Goal: Information Seeking & Learning: Learn about a topic

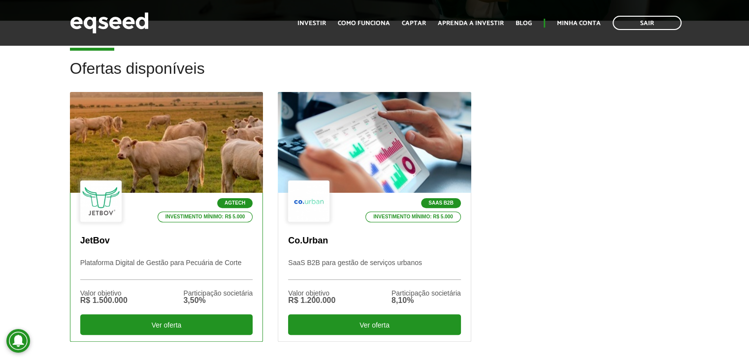
scroll to position [295, 0]
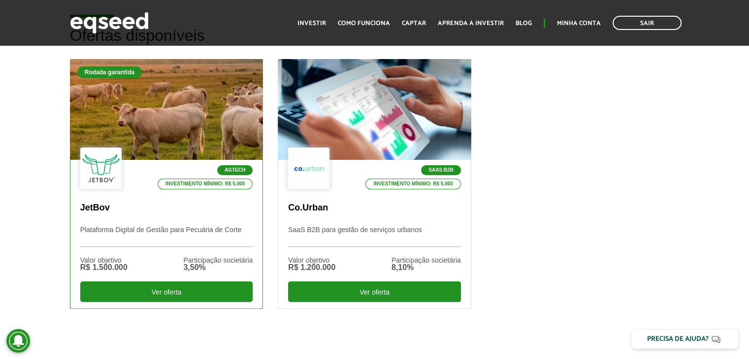
scroll to position [295, 0]
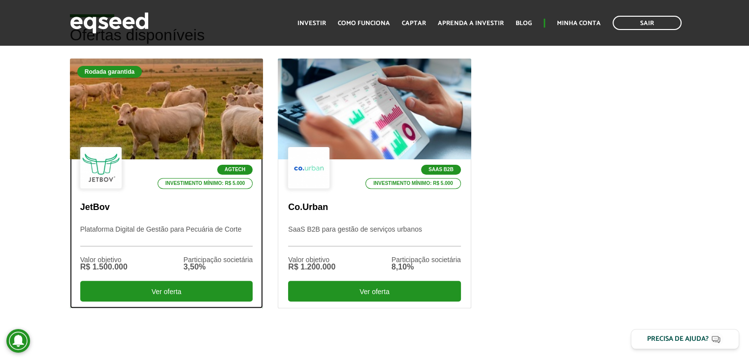
click at [151, 138] on div at bounding box center [166, 109] width 232 height 121
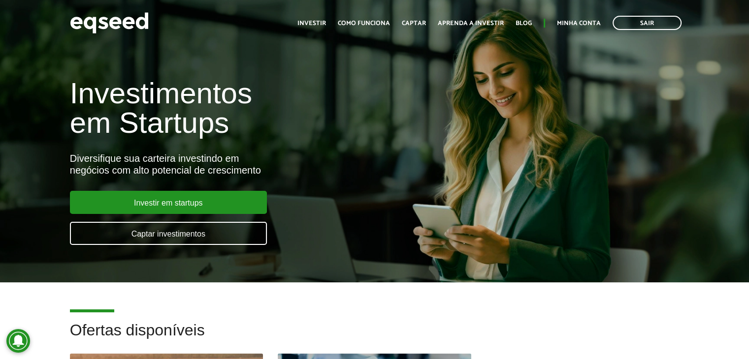
scroll to position [295, 0]
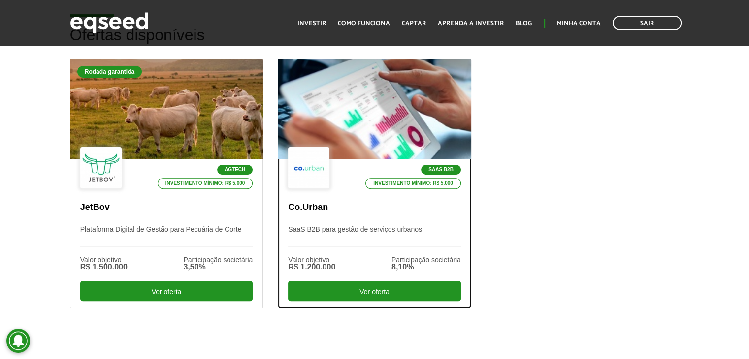
click at [335, 192] on div "SaaS B2B Investimento mínimo: R$ 5.000 Co.Urban SaaS B2B para gestão de serviço…" at bounding box center [374, 234] width 193 height 149
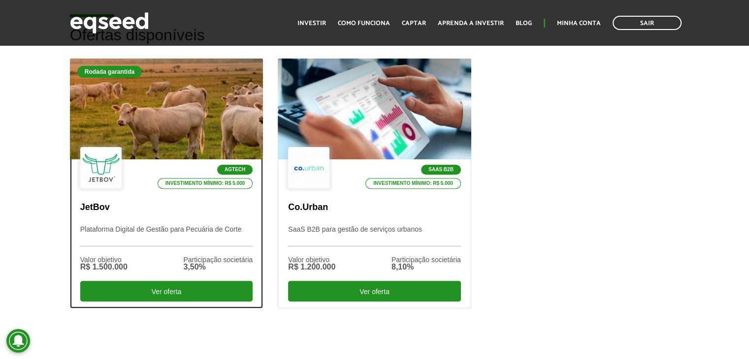
click at [183, 144] on div at bounding box center [166, 109] width 232 height 121
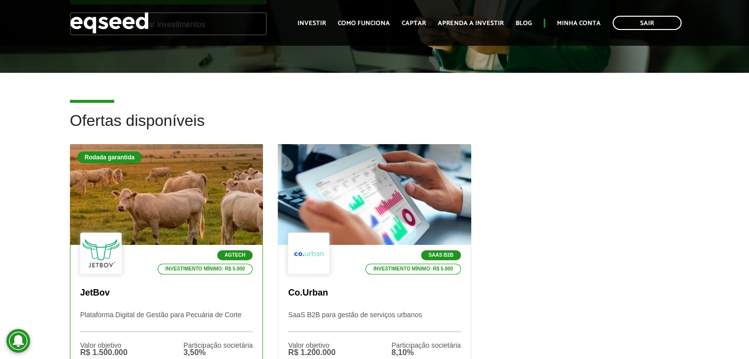
scroll to position [246, 0]
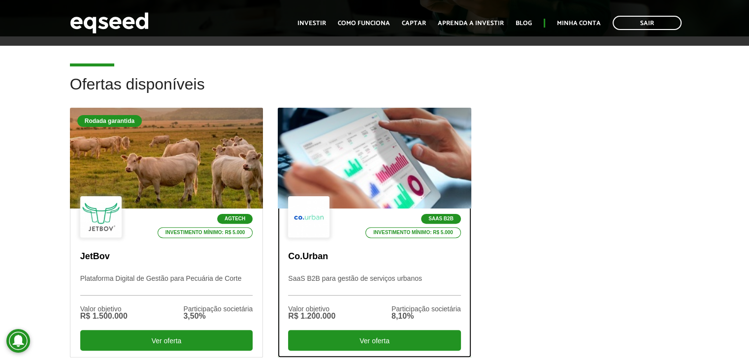
click at [337, 182] on div at bounding box center [375, 158] width 232 height 121
